Goal: Task Accomplishment & Management: Complete application form

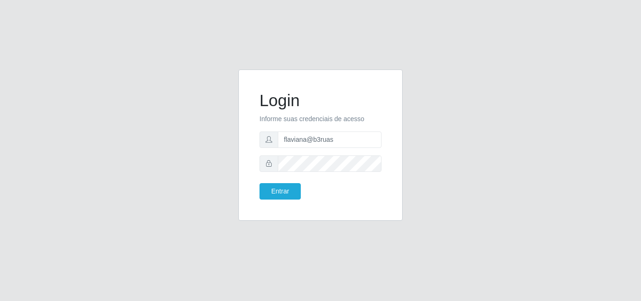
type input "flaviana@b3ruas"
click at [264, 169] on div at bounding box center [321, 163] width 122 height 16
click at [260, 183] on button "Entrar" at bounding box center [280, 191] width 41 height 16
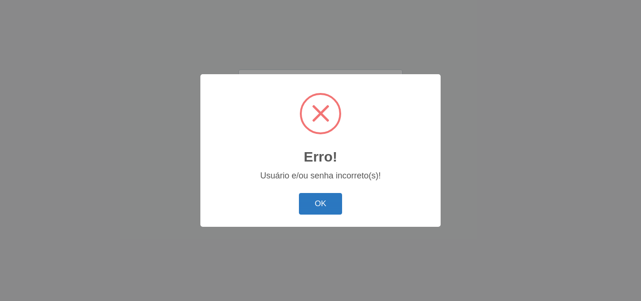
click at [327, 205] on button "OK" at bounding box center [321, 204] width 44 height 22
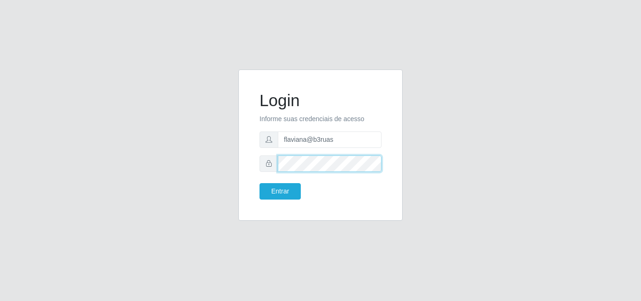
click at [260, 183] on button "Entrar" at bounding box center [280, 191] width 41 height 16
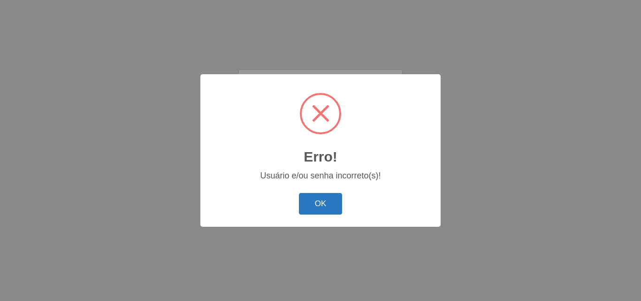
click at [309, 203] on button "OK" at bounding box center [321, 204] width 44 height 22
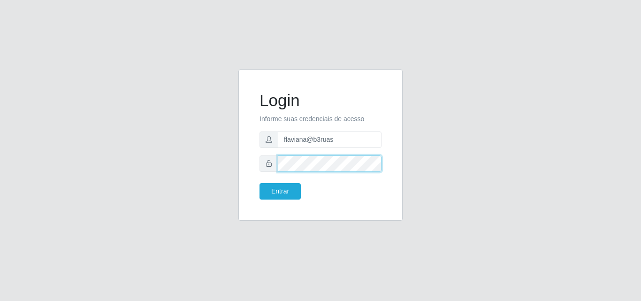
click at [261, 169] on div at bounding box center [321, 163] width 122 height 16
click at [260, 183] on button "Entrar" at bounding box center [280, 191] width 41 height 16
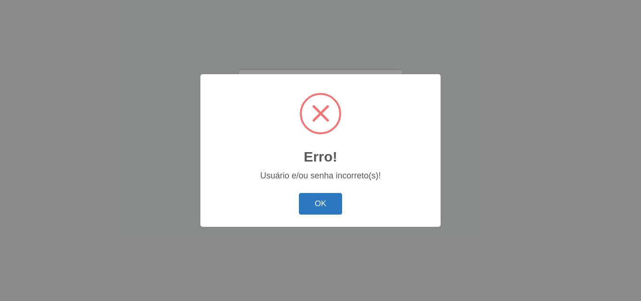
click at [319, 205] on button "OK" at bounding box center [321, 204] width 44 height 22
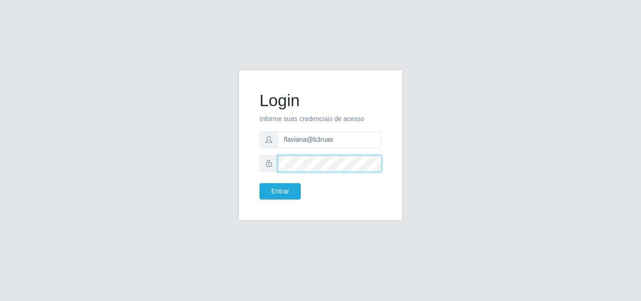
click at [260, 183] on button "Entrar" at bounding box center [280, 191] width 41 height 16
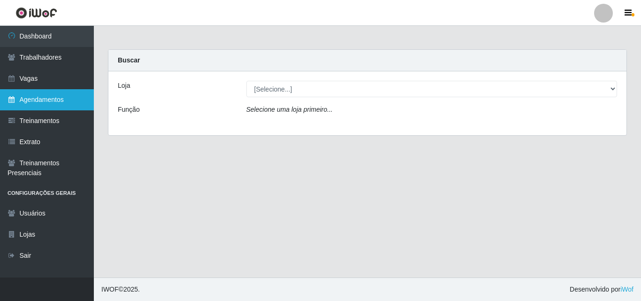
click at [46, 101] on link "Agendamentos" at bounding box center [47, 99] width 94 height 21
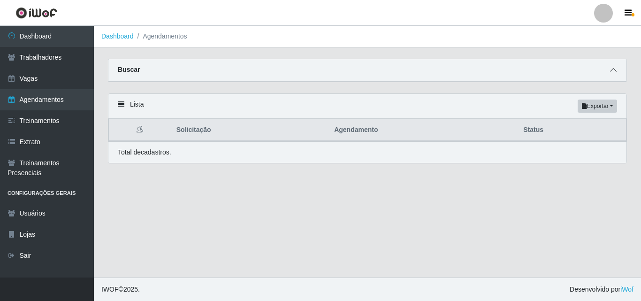
click at [609, 69] on span at bounding box center [613, 70] width 11 height 11
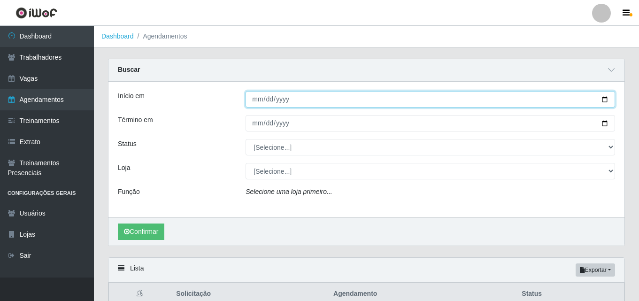
click at [256, 102] on input "Início em" at bounding box center [429, 99] width 369 height 16
type input "[DATE]"
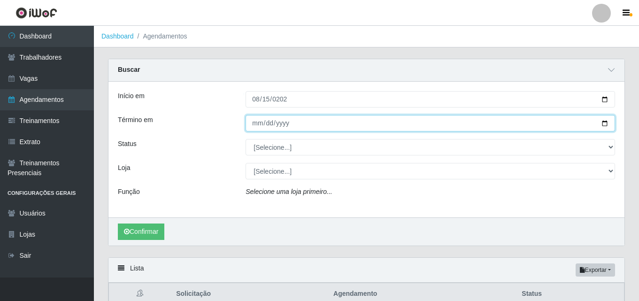
click at [257, 127] on input "Término em" at bounding box center [429, 123] width 369 height 16
type input "[DATE]"
click at [267, 122] on input "[DATE]" at bounding box center [429, 123] width 369 height 16
type input "[DATE]"
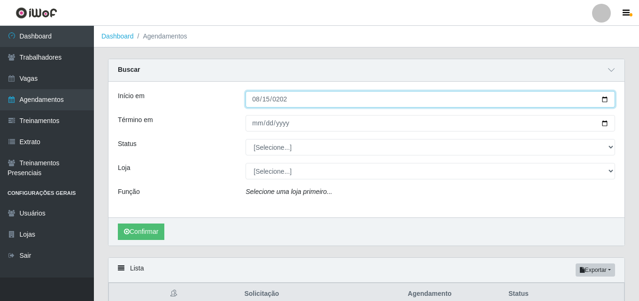
click at [268, 103] on input "[DATE]" at bounding box center [429, 99] width 369 height 16
type input "[DATE]"
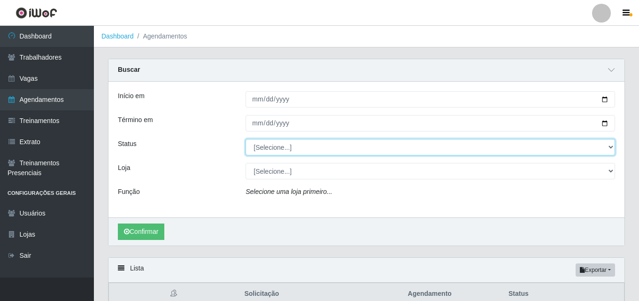
click at [295, 149] on select "[Selecione...] AGENDADO AGUARDANDO LIBERAR EM ANDAMENTO EM REVISÃO FINALIZADO C…" at bounding box center [429, 147] width 369 height 16
select select "AGENDADO"
click at [245, 139] on select "[Selecione...] AGENDADO AGUARDANDO LIBERAR EM ANDAMENTO EM REVISÃO FINALIZADO C…" at bounding box center [429, 147] width 369 height 16
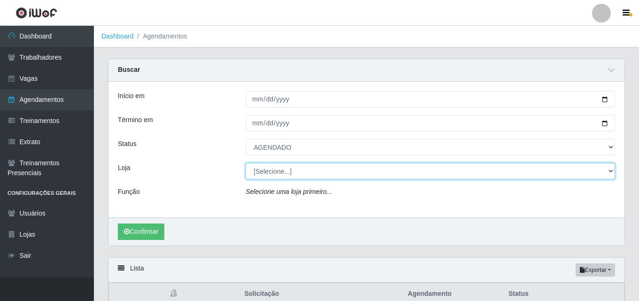
click at [277, 167] on select "[Selecione...] Bemais Supermercados - [GEOGRAPHIC_DATA]" at bounding box center [429, 171] width 369 height 16
select select "249"
click at [245, 163] on select "[Selecione...] Bemais Supermercados - [GEOGRAPHIC_DATA]" at bounding box center [429, 171] width 369 height 16
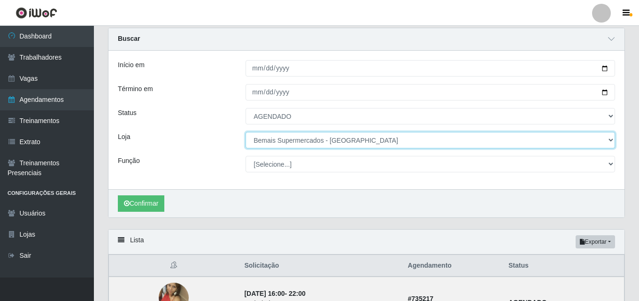
scroll to position [47, 0]
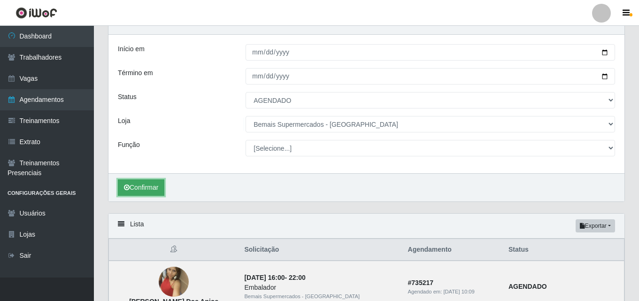
click at [142, 187] on button "Confirmar" at bounding box center [141, 187] width 46 height 16
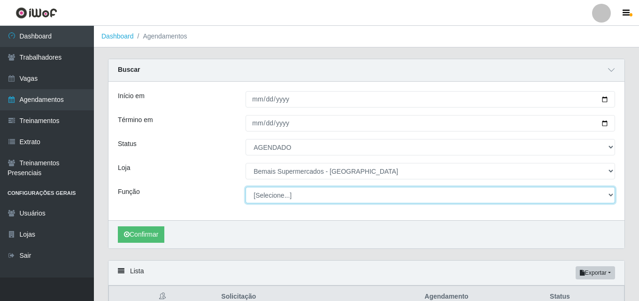
click at [285, 193] on select "[Selecione...] ASG ASG + ASG ++ Auxiliar de Depósito Auxiliar de Depósito + Aux…" at bounding box center [429, 195] width 369 height 16
click at [245, 187] on select "[Selecione...] ASG ASG + ASG ++ Auxiliar de Depósito Auxiliar de Depósito + Aux…" at bounding box center [429, 195] width 369 height 16
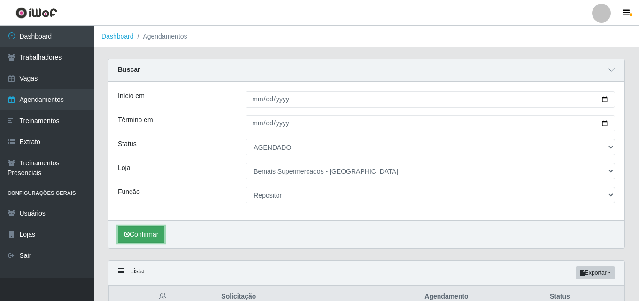
click at [153, 231] on button "Confirmar" at bounding box center [141, 234] width 46 height 16
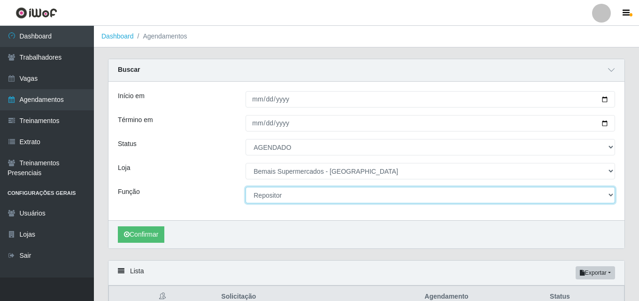
click at [279, 197] on select "[Selecione...] ASG ASG + ASG ++ Auxiliar de Depósito Auxiliar de Depósito + Aux…" at bounding box center [429, 195] width 369 height 16
select select "107"
click at [245, 187] on select "[Selecione...] ASG ASG + ASG ++ Auxiliar de Depósito Auxiliar de Depósito + Aux…" at bounding box center [429, 195] width 369 height 16
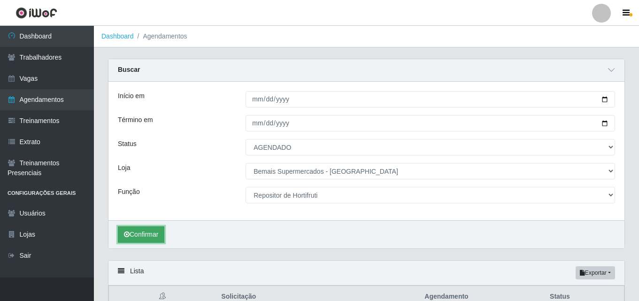
click at [145, 236] on button "Confirmar" at bounding box center [141, 234] width 46 height 16
